Goal: Task Accomplishment & Management: Complete application form

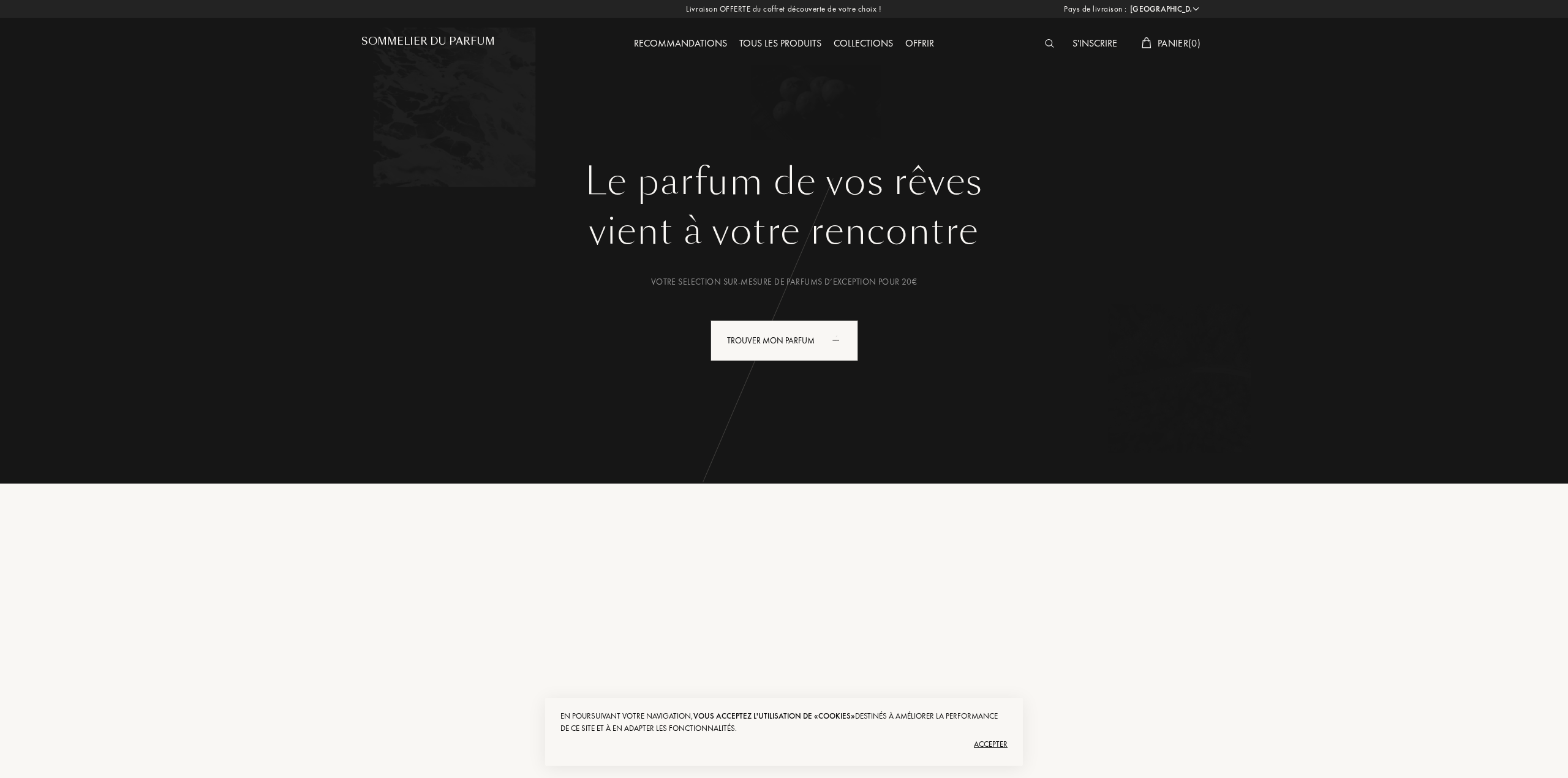
select select "FR"
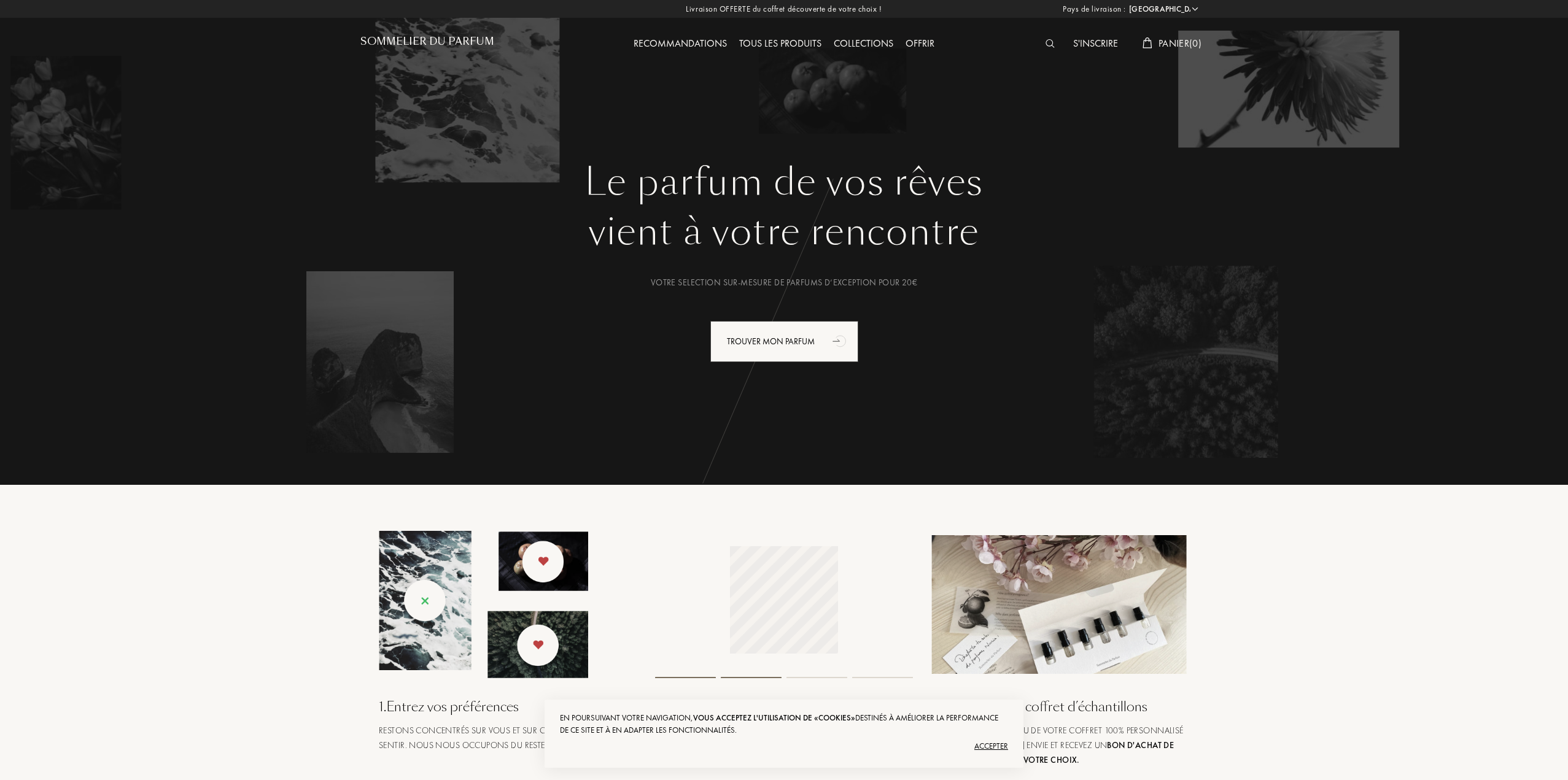
click at [1102, 45] on div "S'inscrire" at bounding box center [1096, 44] width 57 height 16
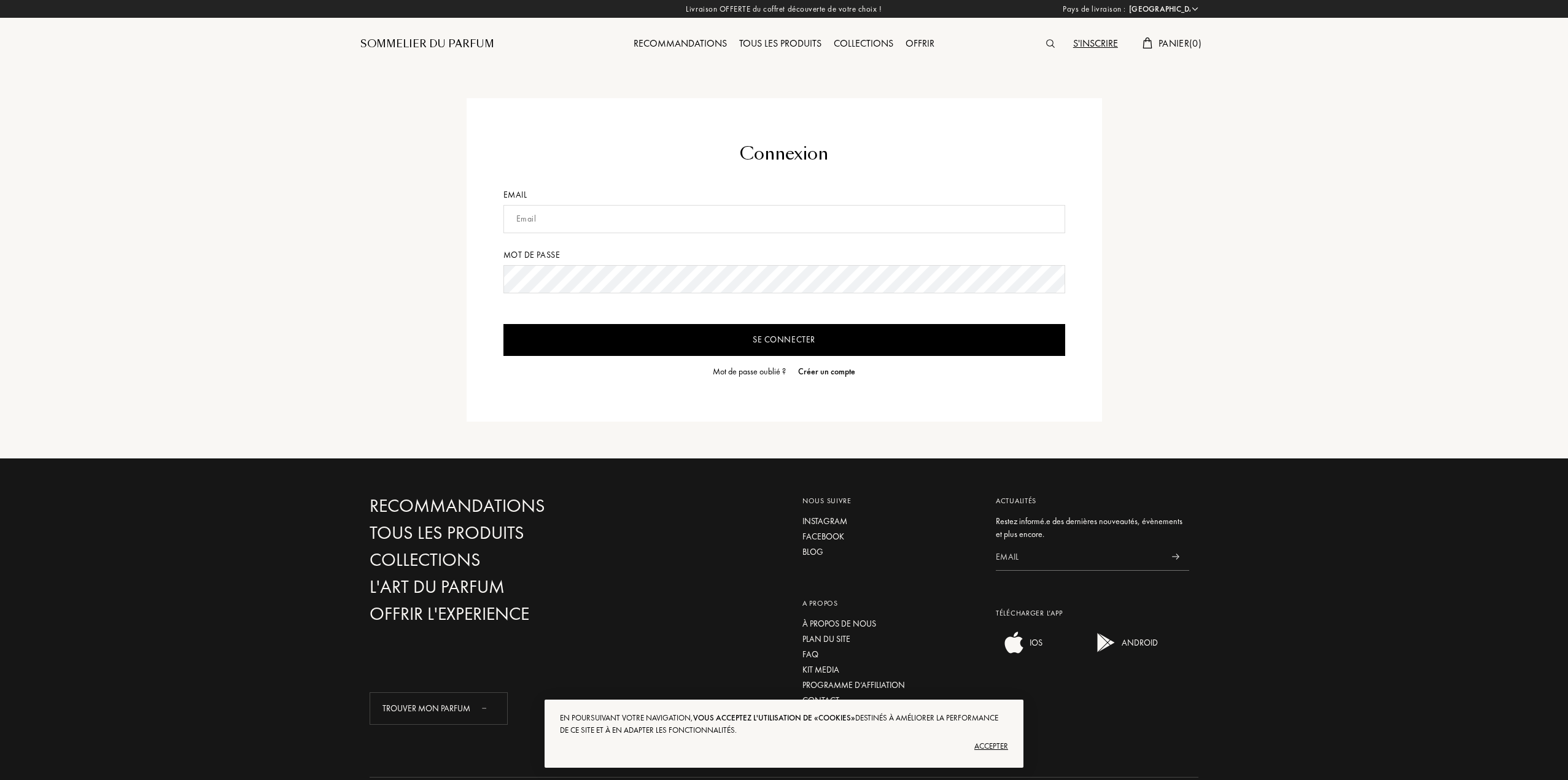
select select "FR"
click at [649, 213] on input "text" at bounding box center [784, 219] width 562 height 28
